Goal: Ask a question

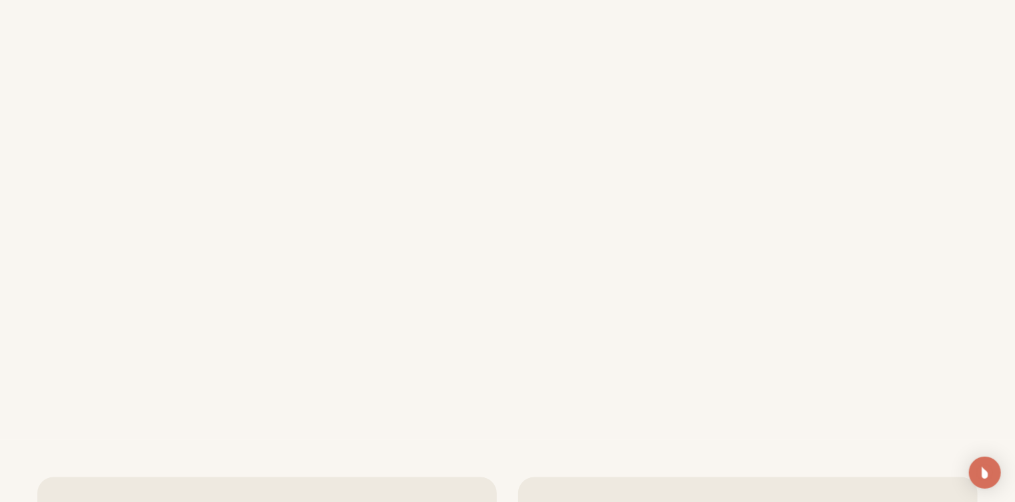
scroll to position [527, 0]
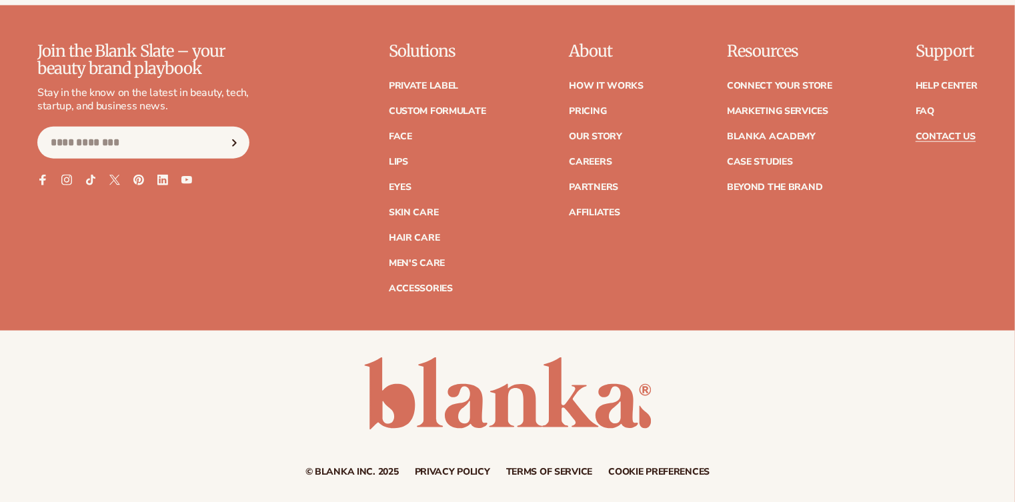
scroll to position [5732, 0]
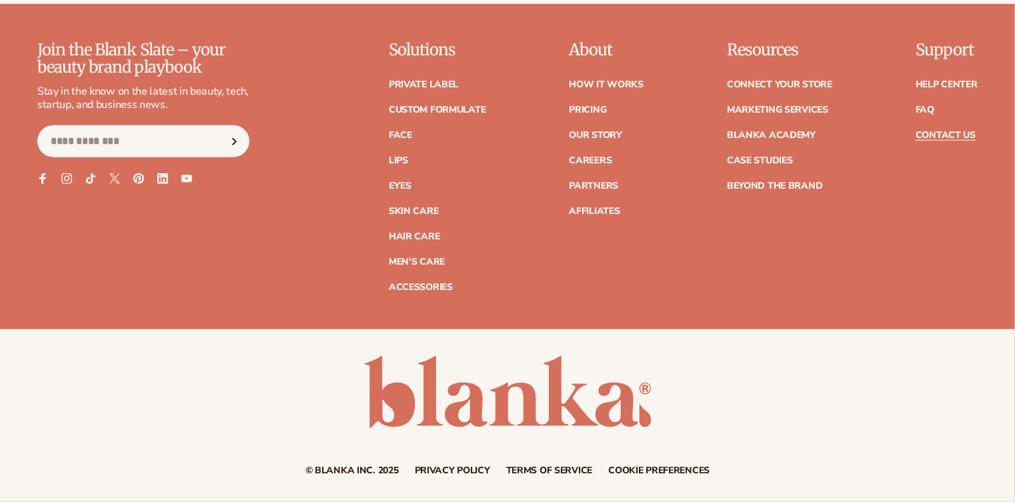
click at [937, 133] on link "Contact Us" at bounding box center [945, 135] width 60 height 9
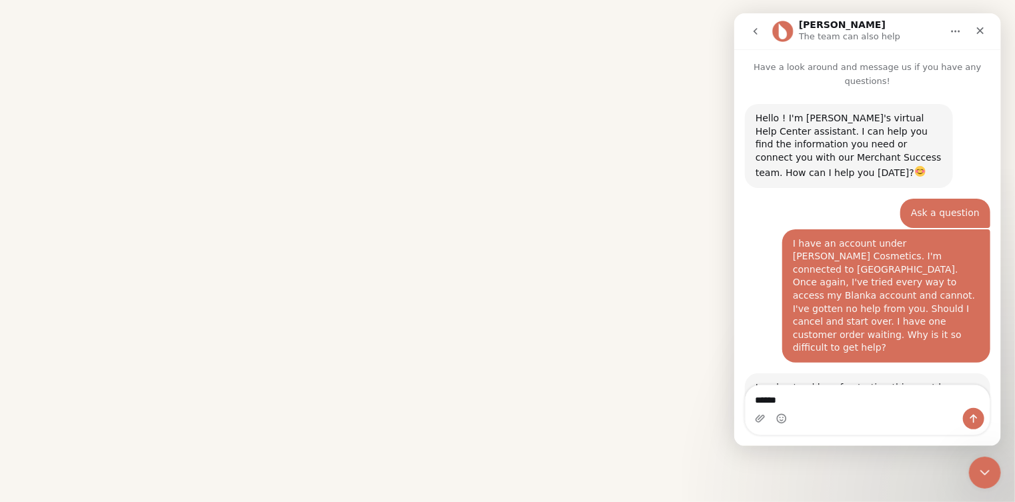
scroll to position [2, 0]
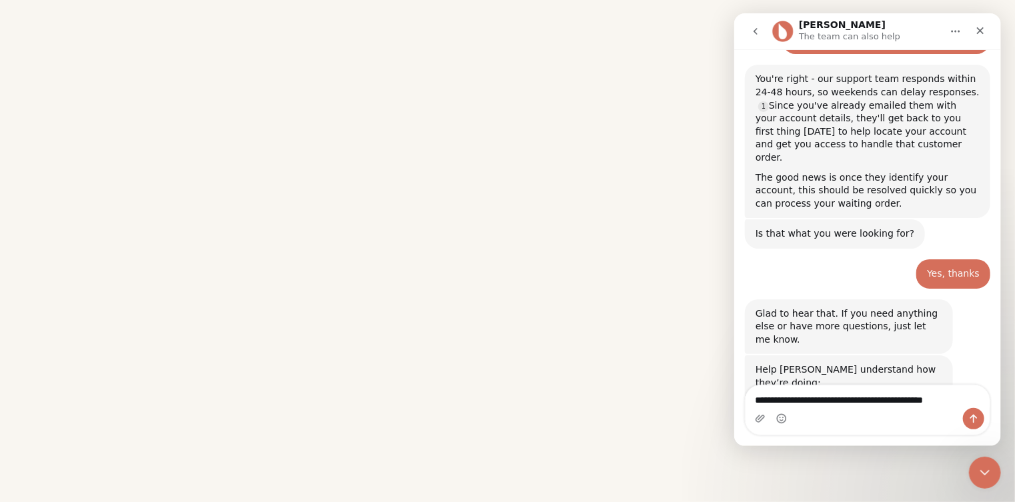
type textarea "**********"
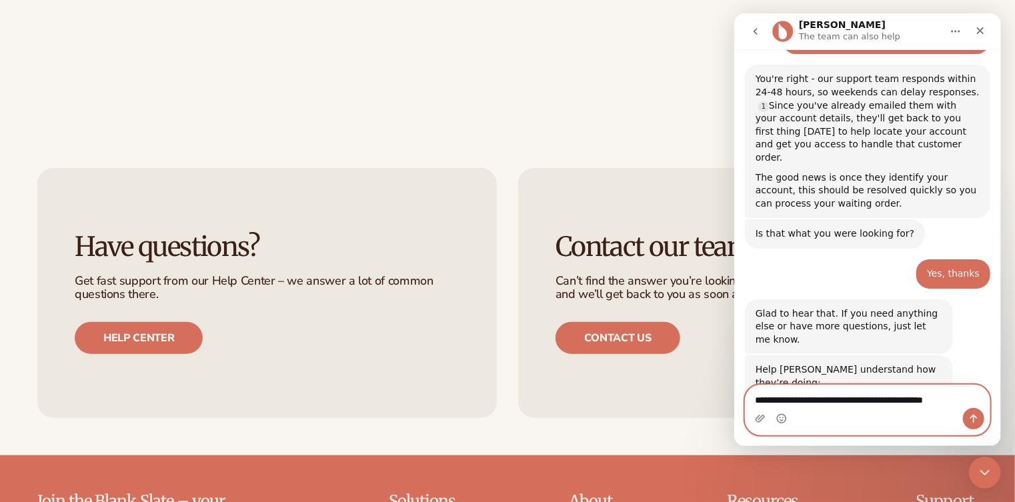
drag, startPoint x: 961, startPoint y: 399, endPoint x: 691, endPoint y: 408, distance: 270.2
click at [733, 408] on html "Lee The team can also help Have a look around and message us if you have any qu…" at bounding box center [866, 229] width 267 height 433
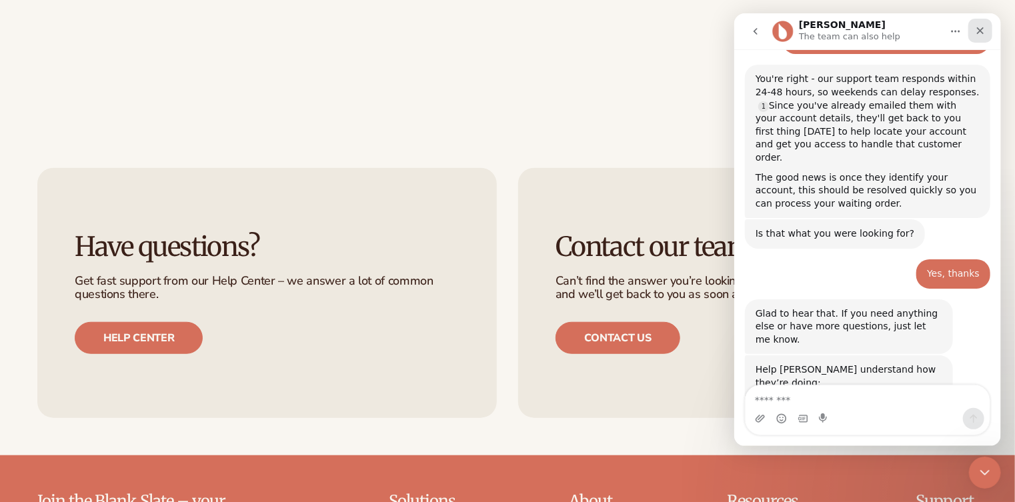
click at [976, 25] on icon "Close" at bounding box center [979, 30] width 11 height 11
